Goal: Navigation & Orientation: Find specific page/section

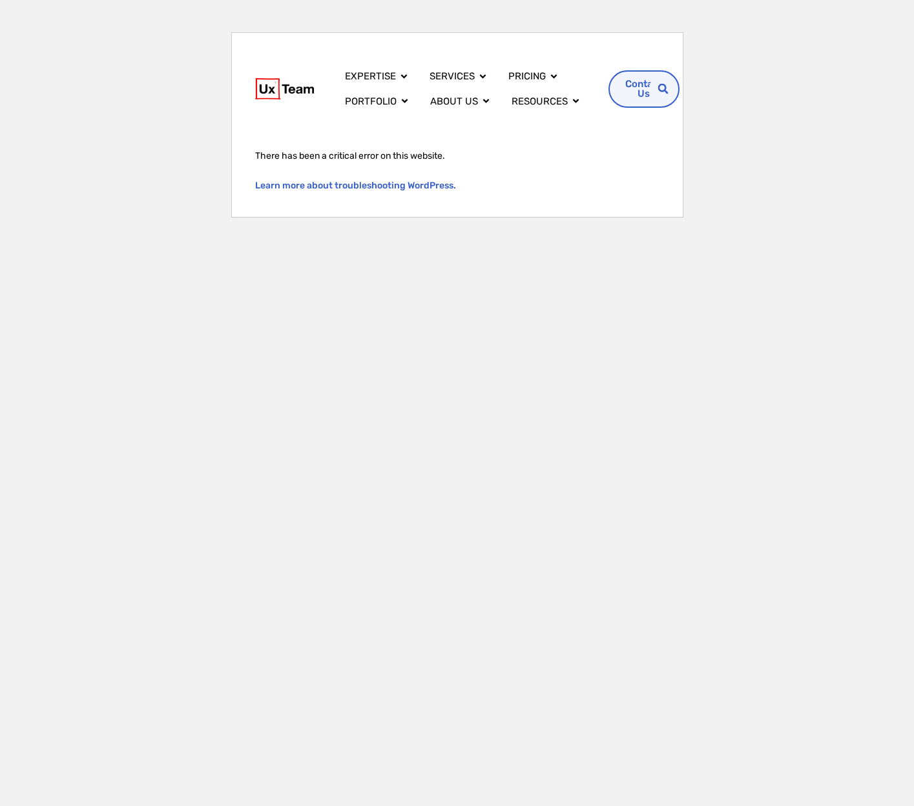
click at [425, 241] on html "HOME EXPERTISE Overview SaaS Application Enterprise Software Hardware UI PROJEC…" at bounding box center [457, 120] width 914 height 241
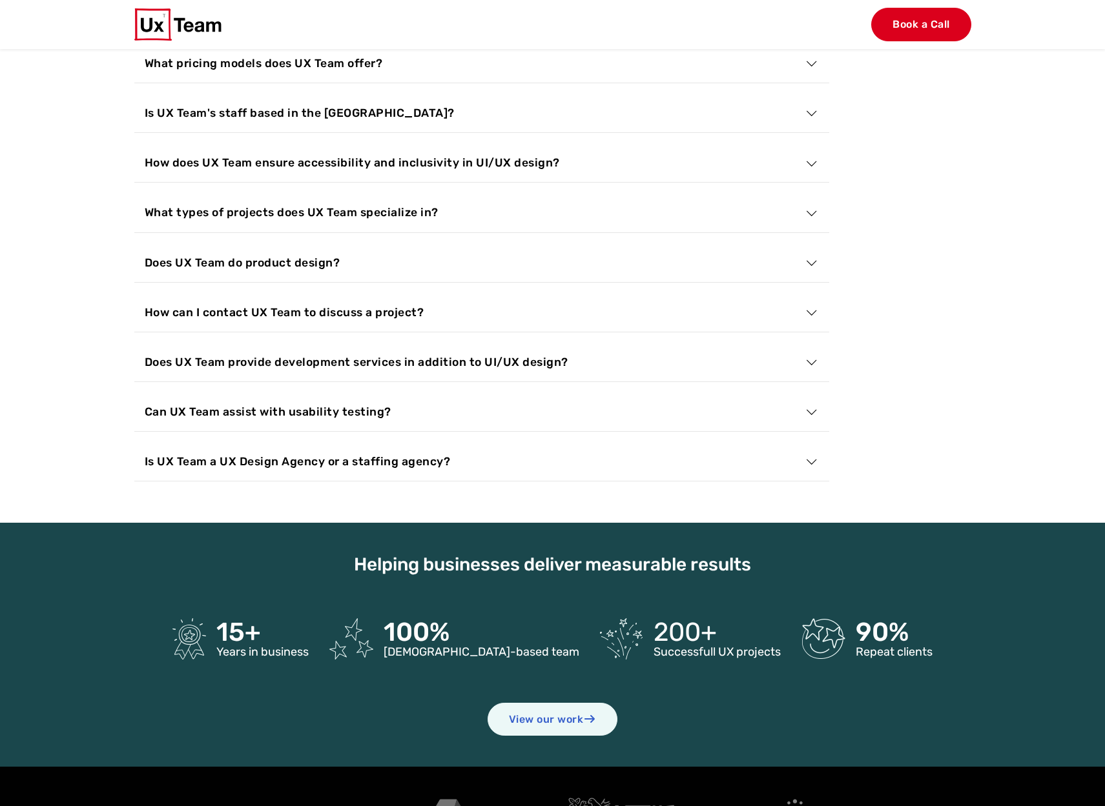
scroll to position [4822, 0]
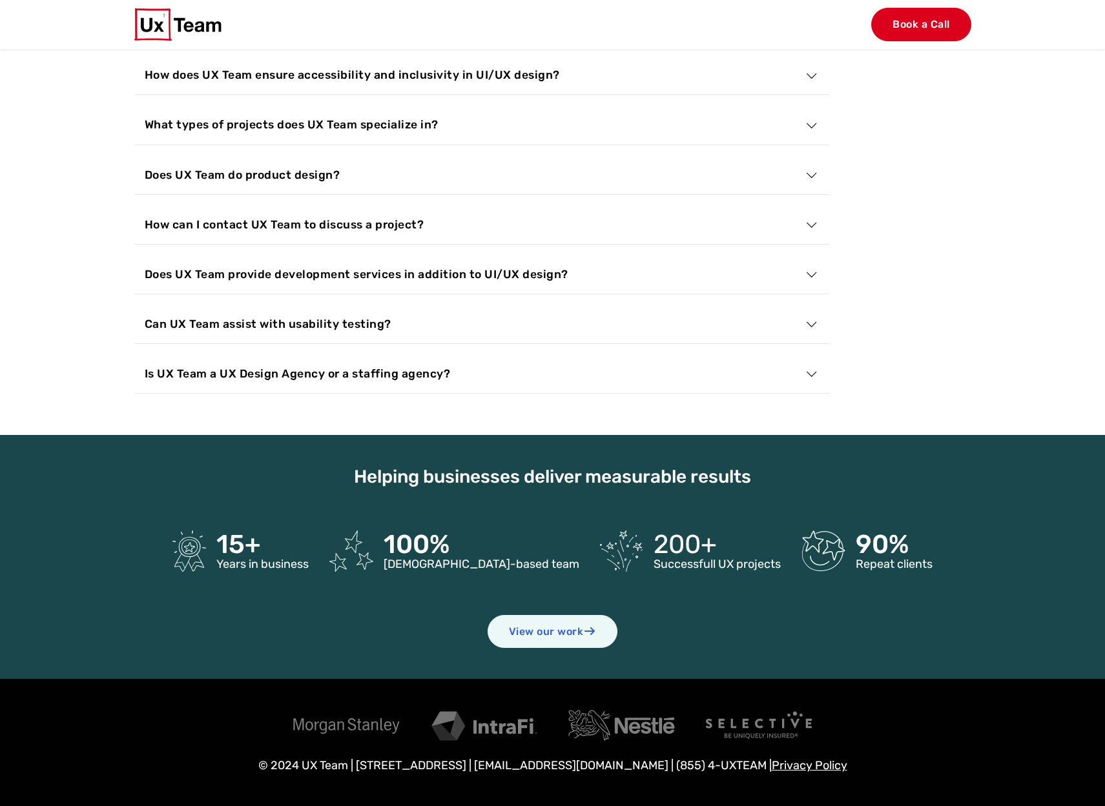
click at [181, 37] on img at bounding box center [178, 24] width 88 height 32
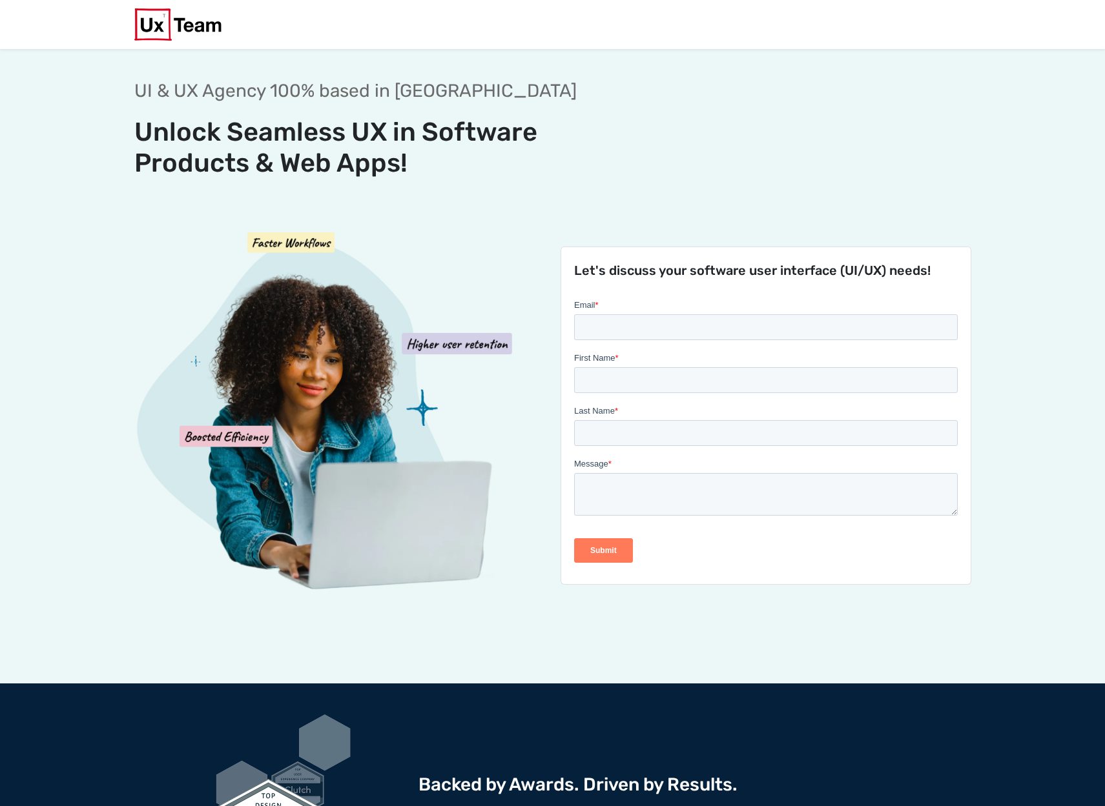
click at [158, 19] on img at bounding box center [178, 24] width 88 height 32
